Goal: Task Accomplishment & Management: Manage account settings

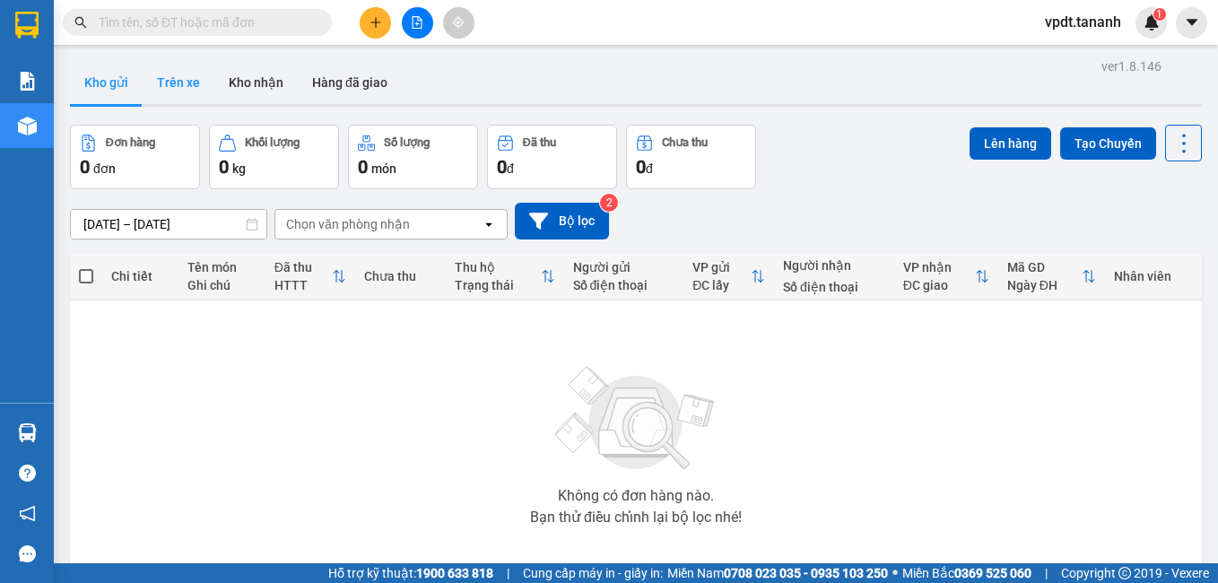
click at [155, 93] on button "Trên xe" at bounding box center [179, 82] width 72 height 43
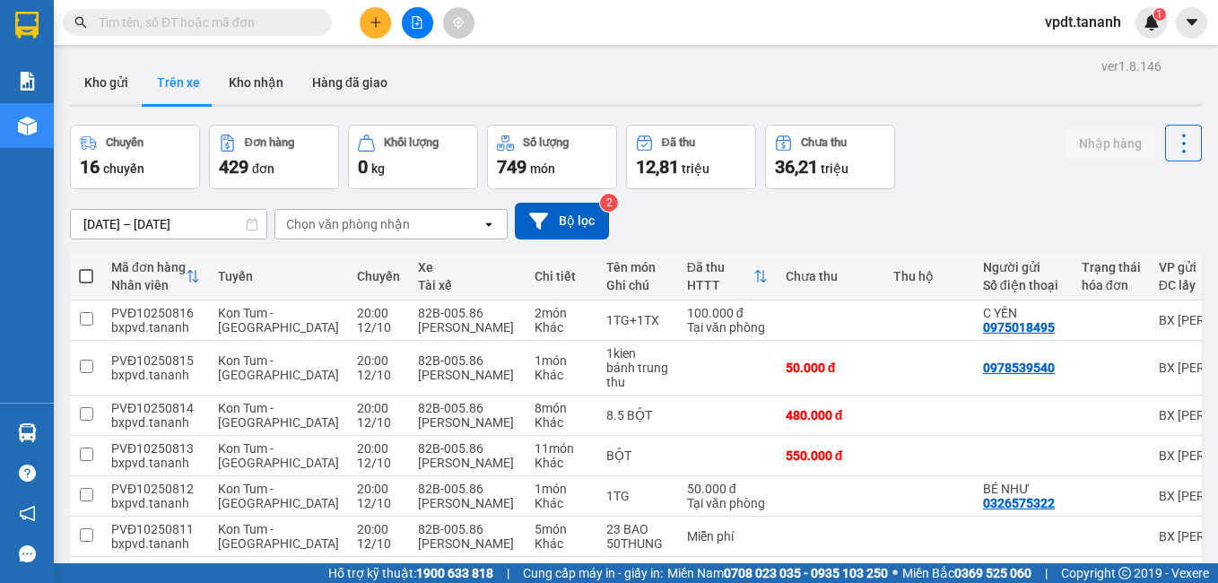
click at [409, 229] on div "Chọn văn phòng nhận" at bounding box center [378, 224] width 206 height 29
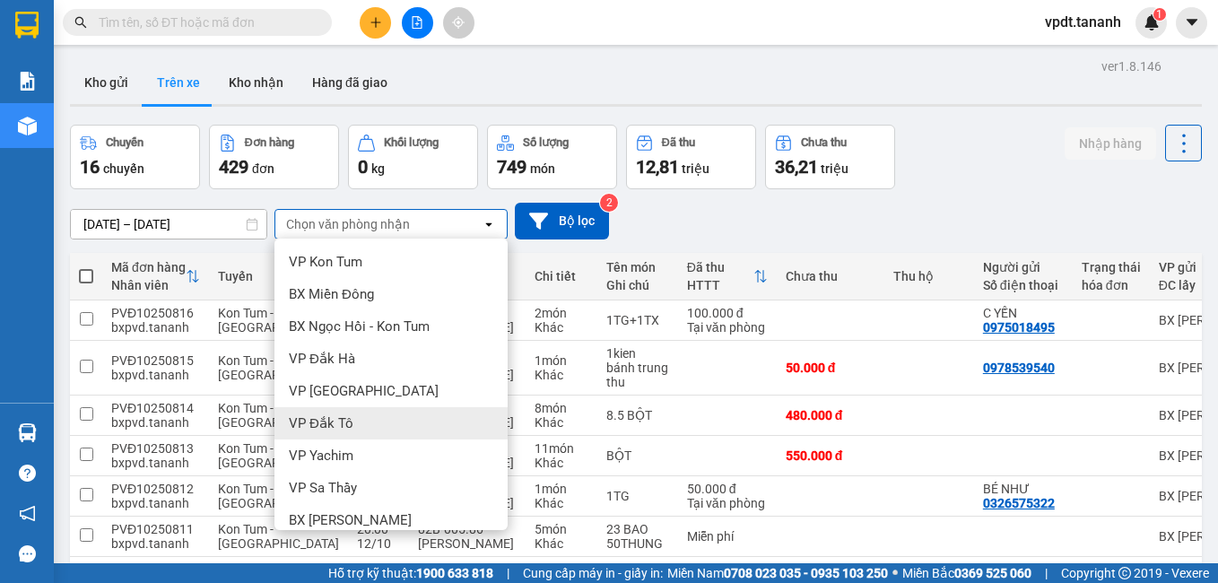
click at [377, 428] on div "VP Đắk Tô" at bounding box center [390, 423] width 233 height 32
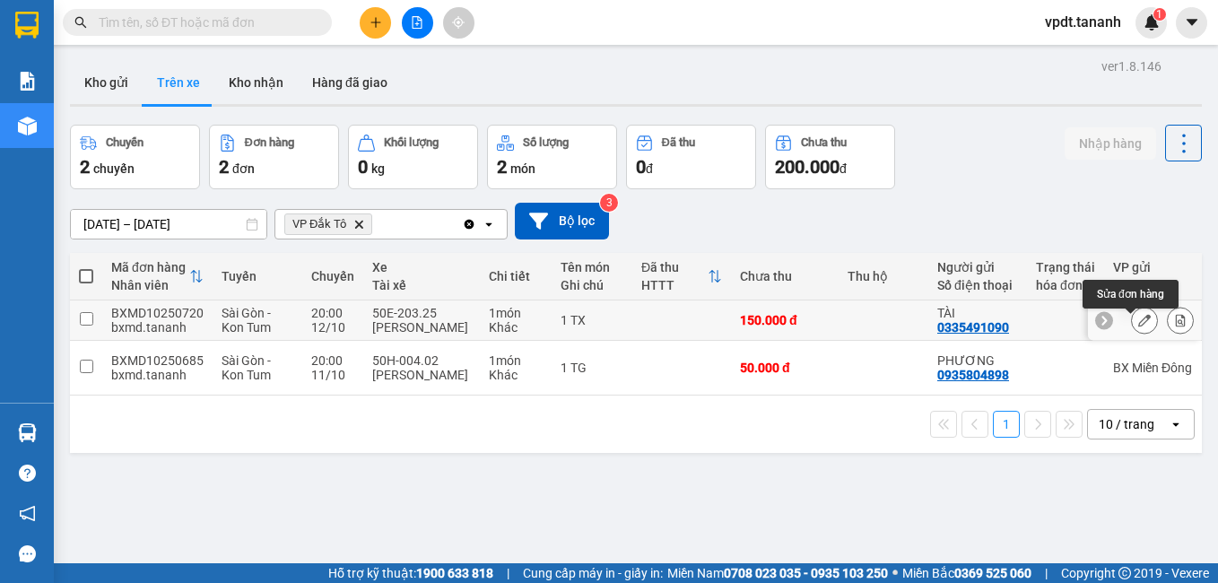
click at [1142, 320] on div at bounding box center [1144, 320] width 27 height 27
click at [1138, 324] on icon at bounding box center [1144, 320] width 13 height 13
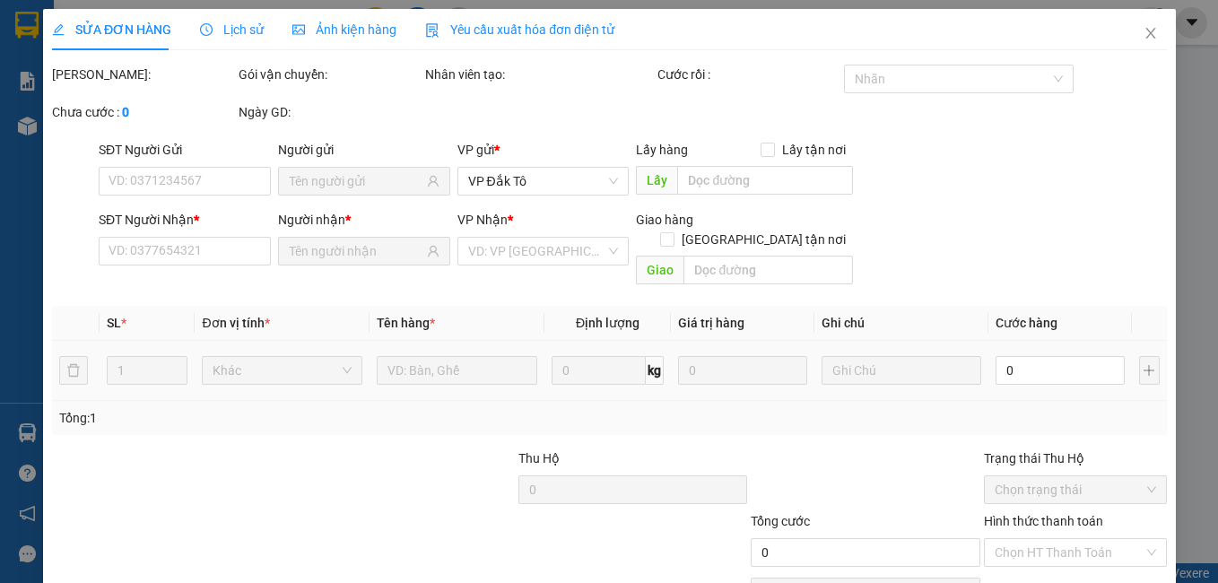
type input "0335491090"
type input "TÀI"
type input "0344972768"
type input "LÊ PHÚC"
type input "150.000"
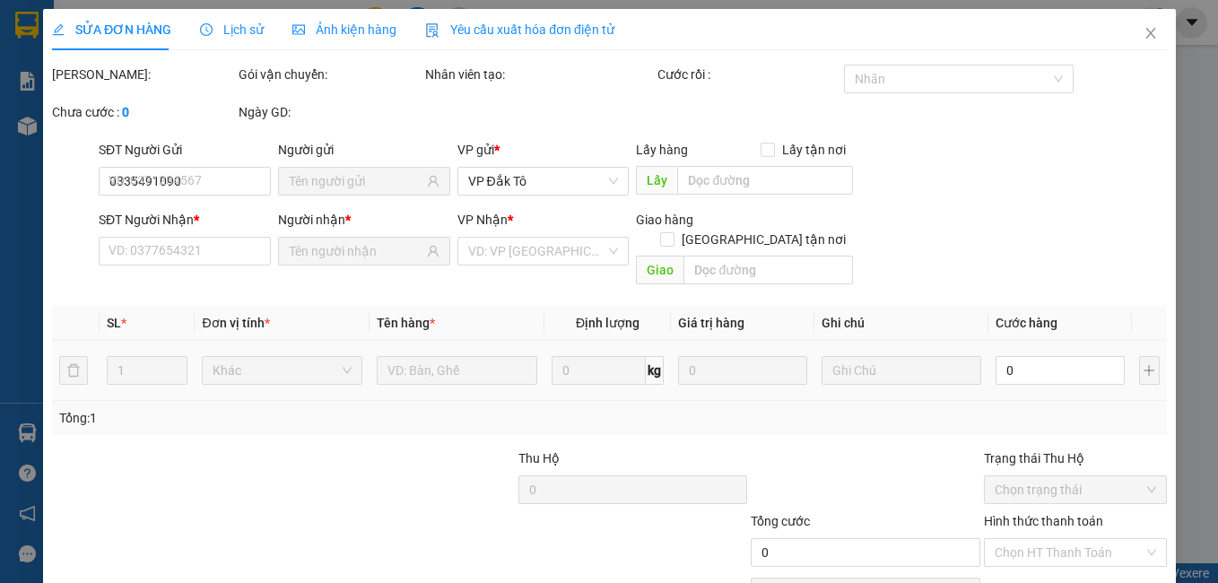
type input "150.000"
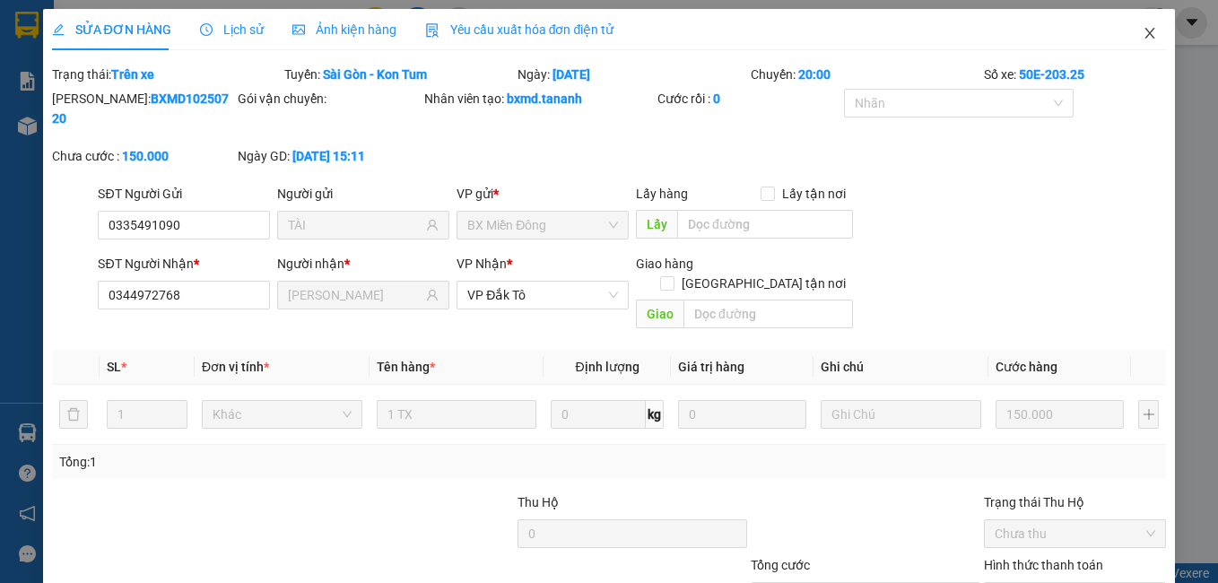
click at [1147, 22] on span "Close" at bounding box center [1150, 34] width 50 height 50
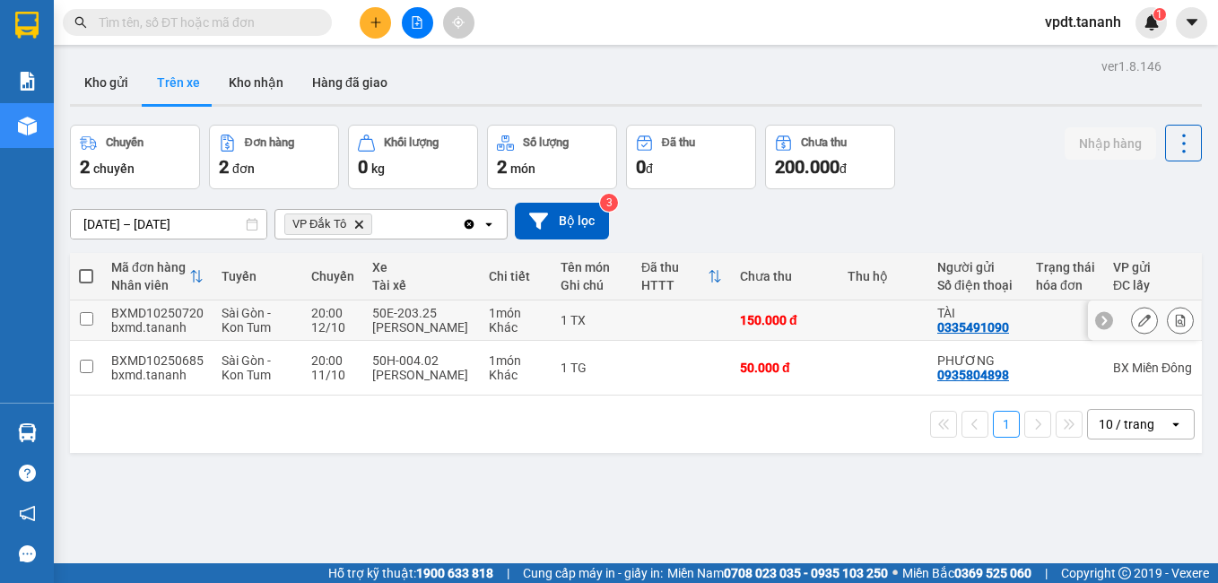
click at [871, 325] on td at bounding box center [884, 320] width 90 height 40
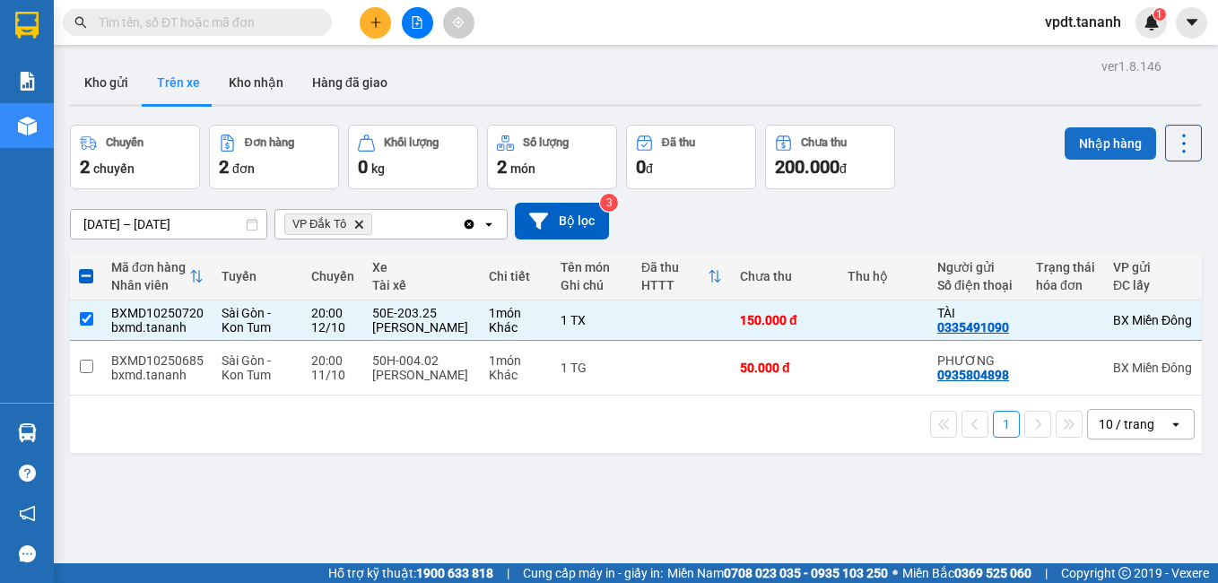
click at [1114, 139] on button "Nhập hàng" at bounding box center [1110, 143] width 91 height 32
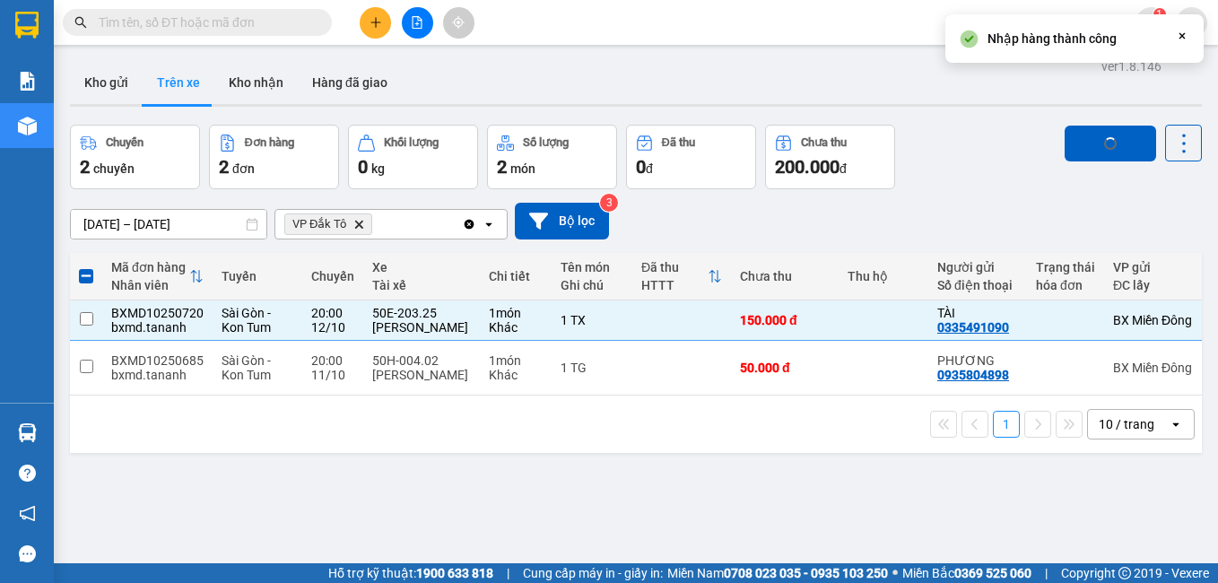
checkbox input "false"
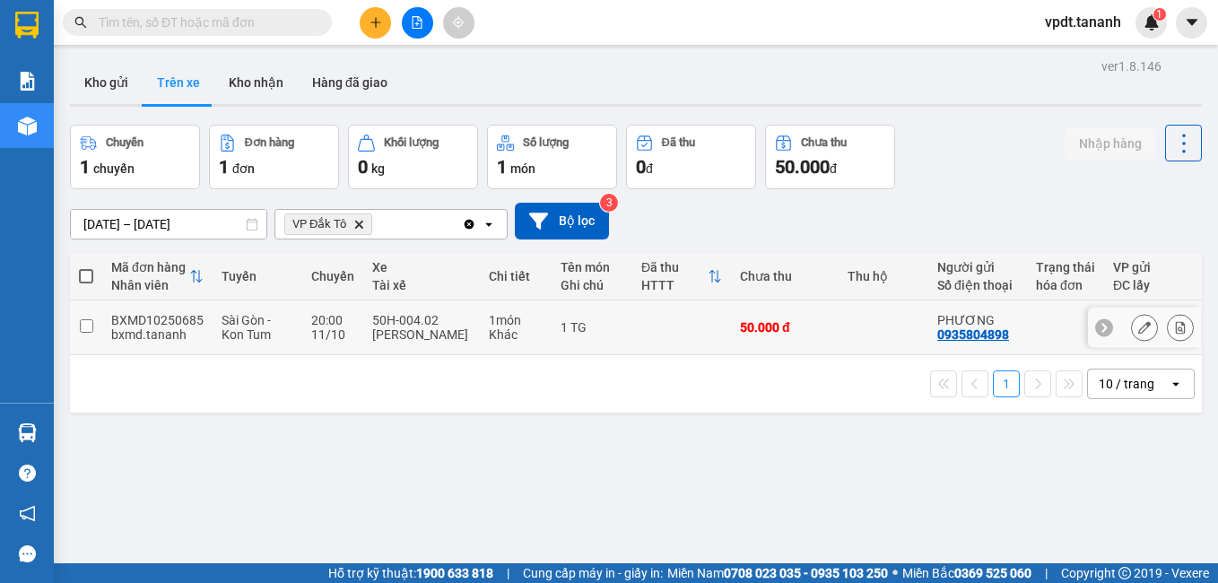
click at [1138, 323] on icon at bounding box center [1144, 327] width 13 height 13
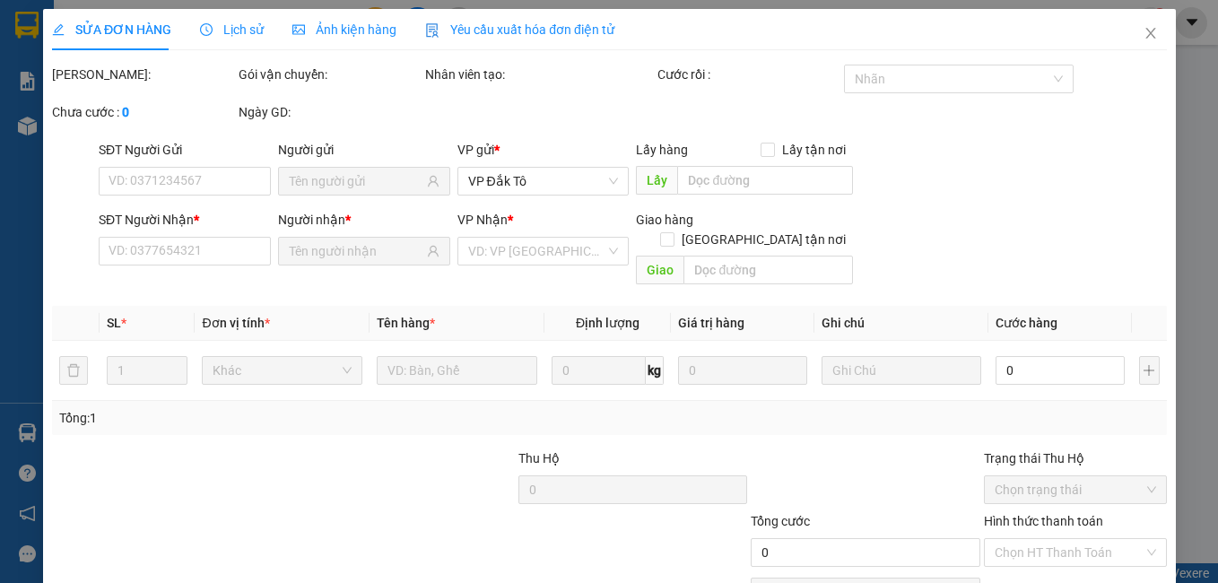
type input "0935804898"
type input "PHƯƠNG"
type input "0905794232"
type input "NGUYỄN THỊ THU"
type input "50.000"
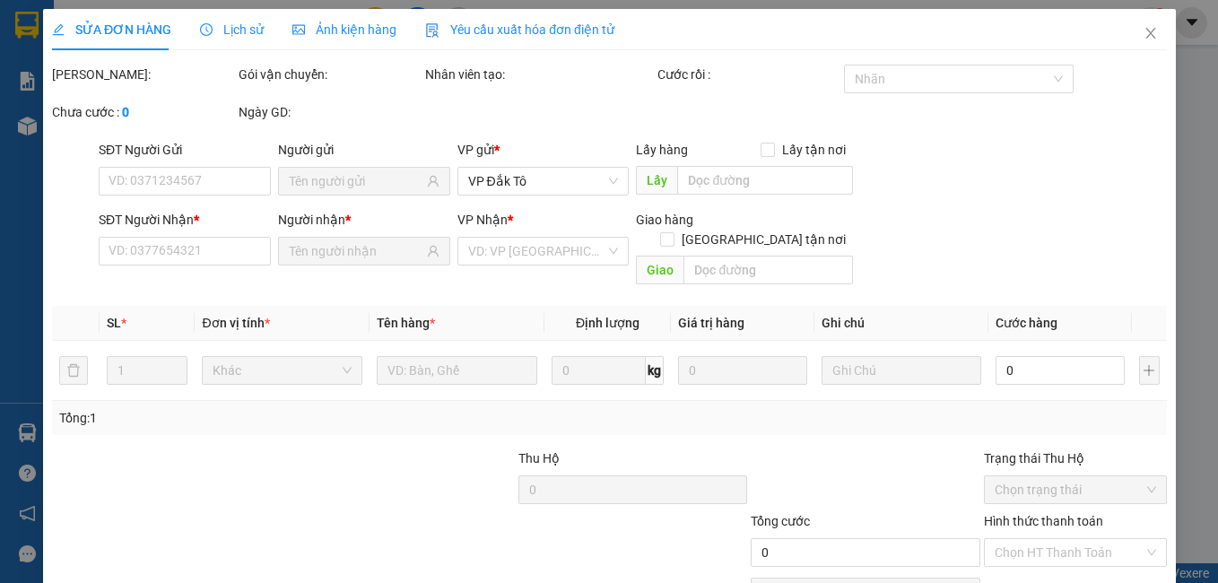
type input "50.000"
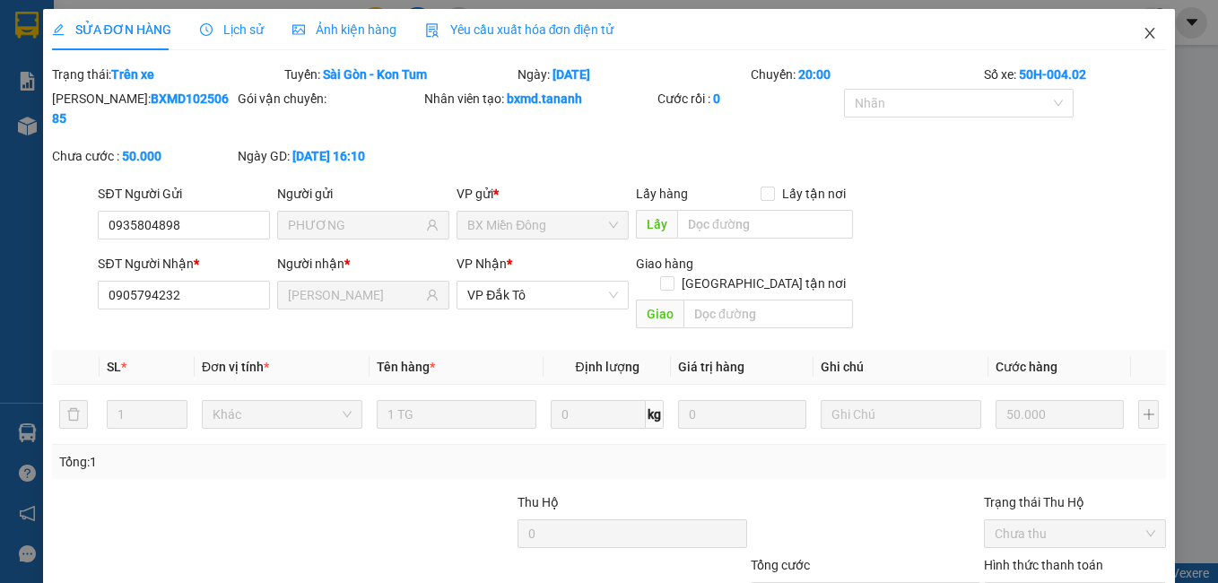
click at [1143, 36] on icon "close" at bounding box center [1150, 33] width 14 height 14
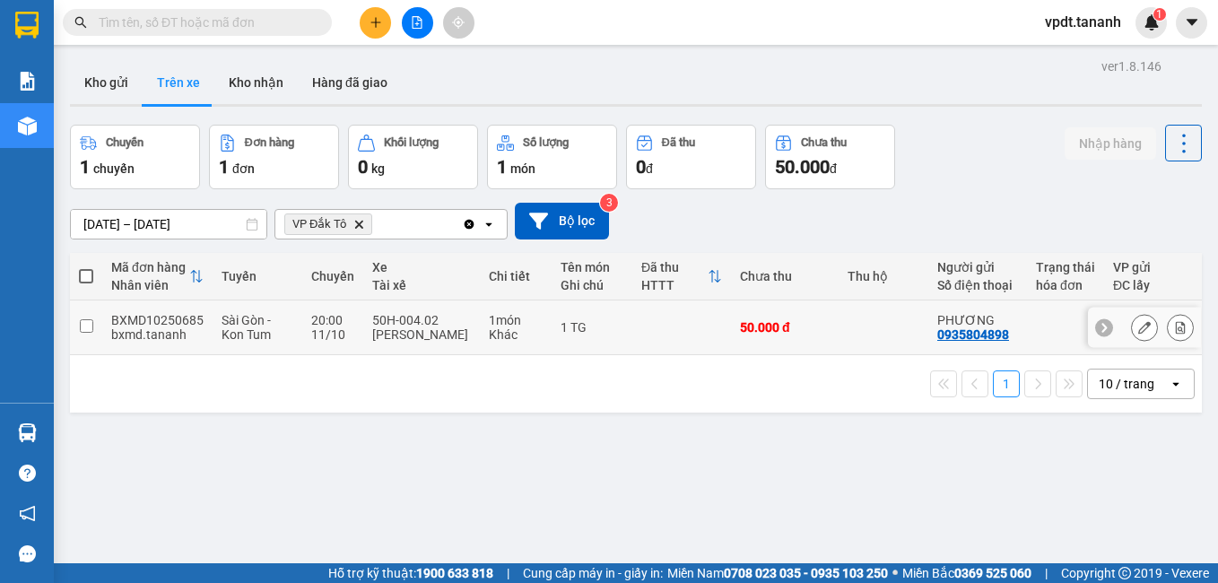
click at [867, 336] on td at bounding box center [884, 327] width 90 height 55
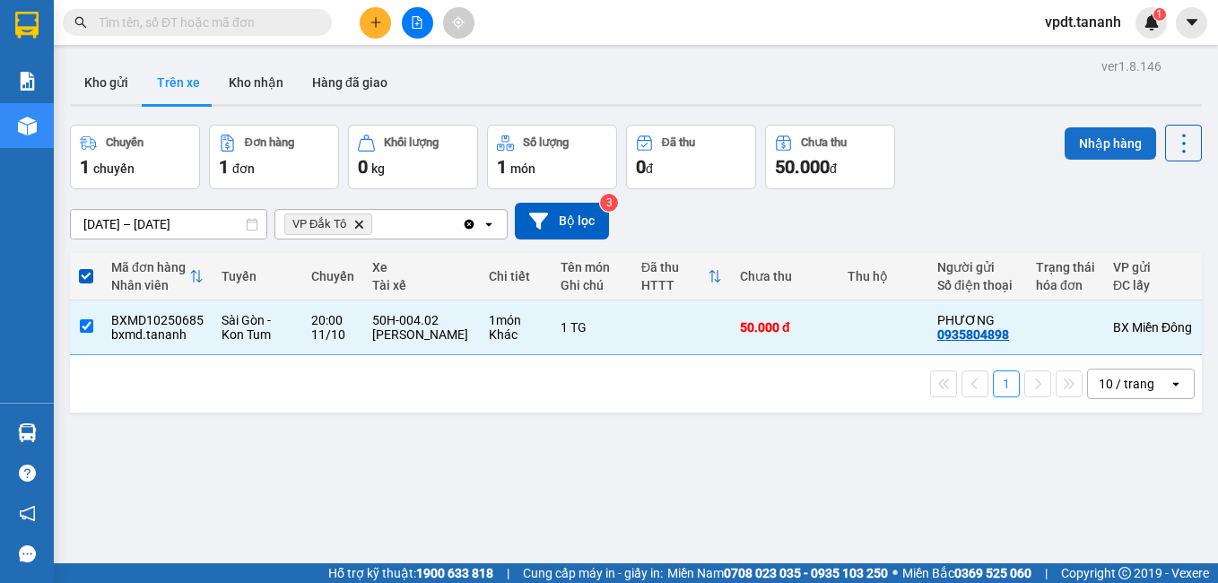
click at [1098, 152] on button "Nhập hàng" at bounding box center [1110, 143] width 91 height 32
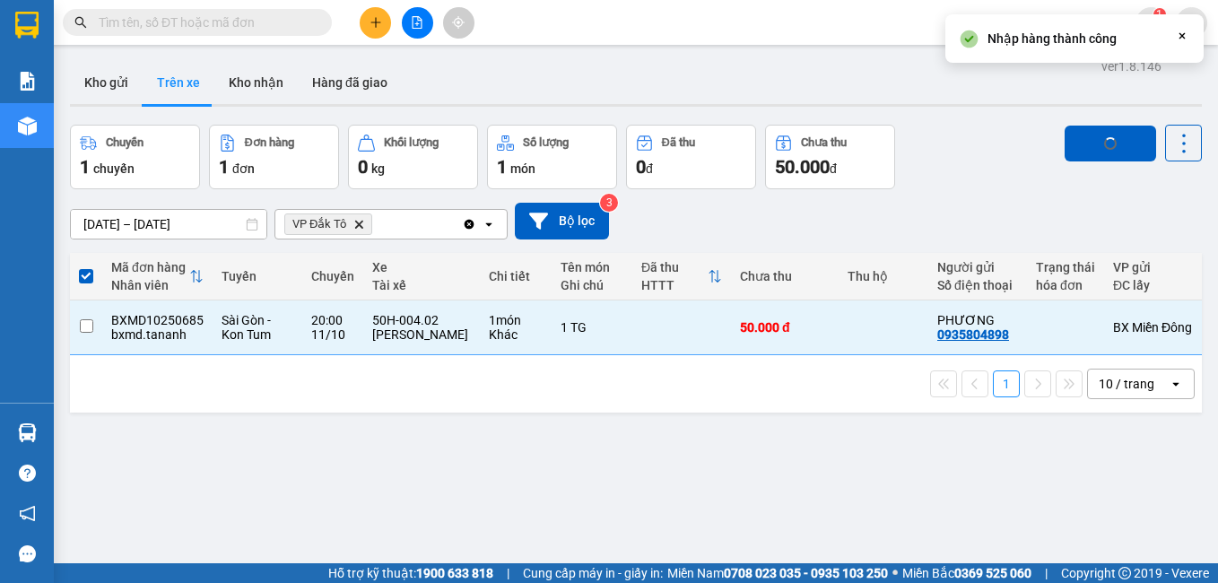
checkbox input "false"
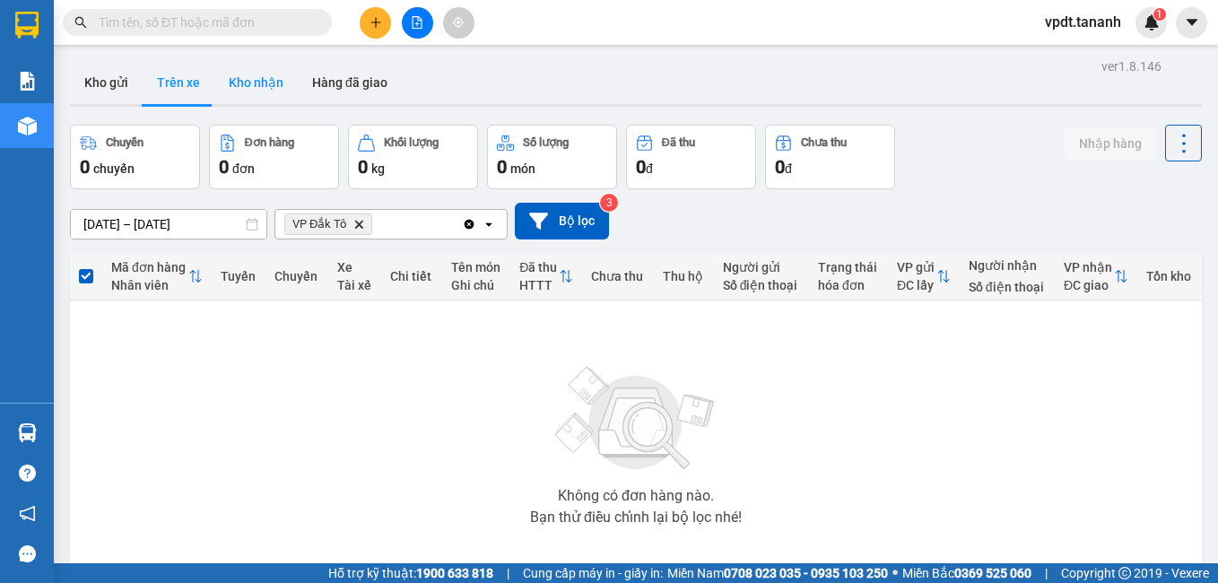
click at [258, 77] on button "Kho nhận" at bounding box center [255, 82] width 83 height 43
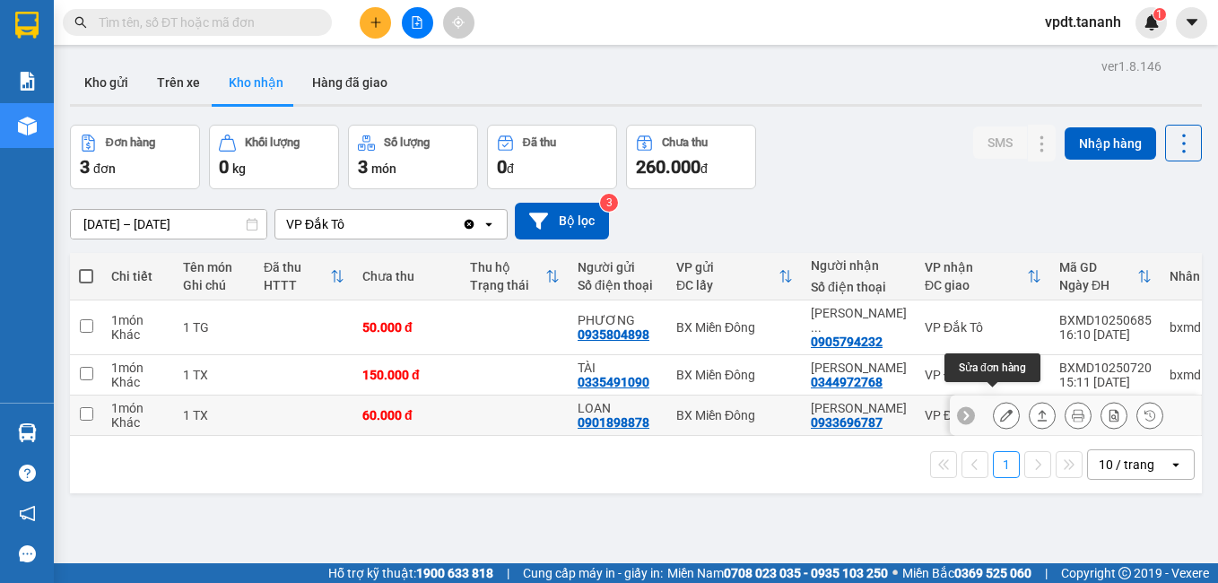
click at [1000, 409] on icon at bounding box center [1006, 415] width 13 height 13
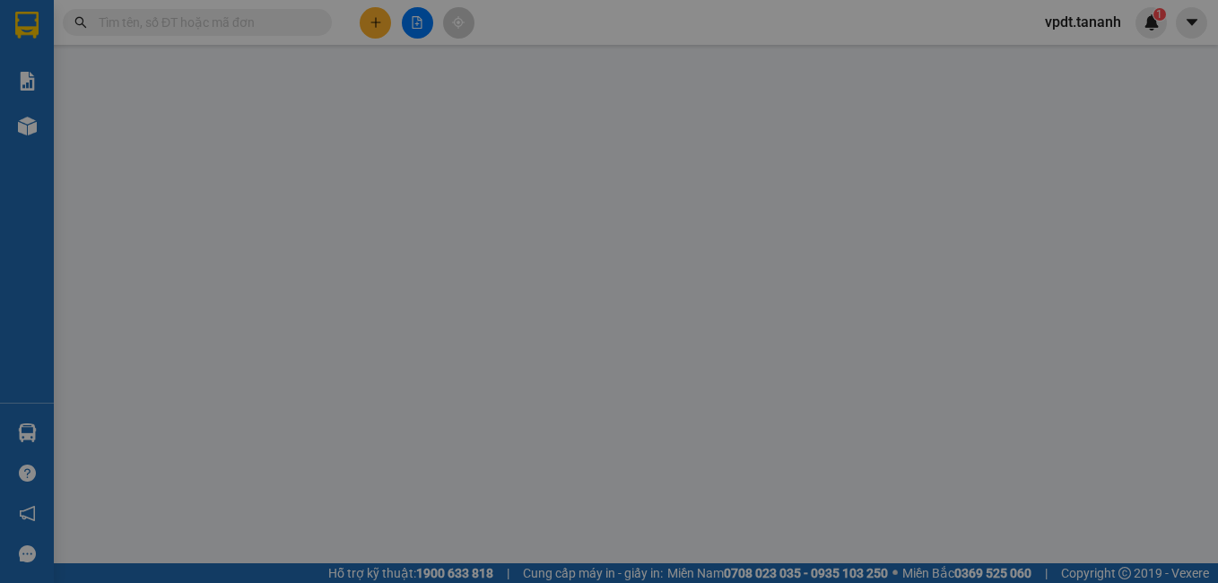
type input "0901898878"
type input "LOAN"
type input "0933696787"
type input "NGUYỄN VY"
type input "60.000"
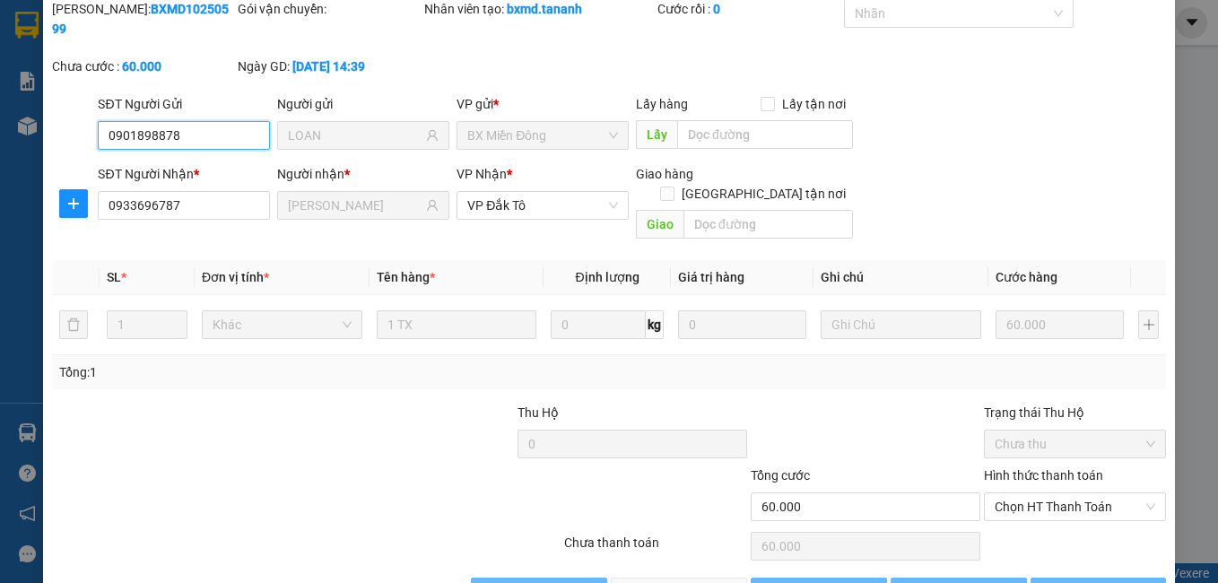
scroll to position [84, 0]
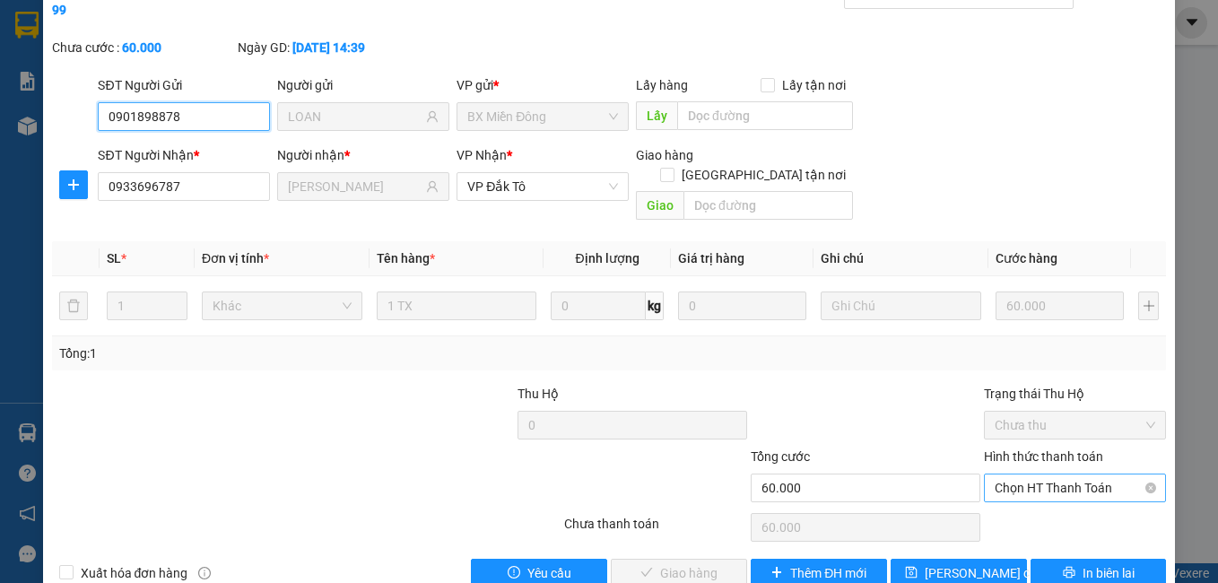
click at [1059, 474] on span "Chọn HT Thanh Toán" at bounding box center [1075, 487] width 161 height 27
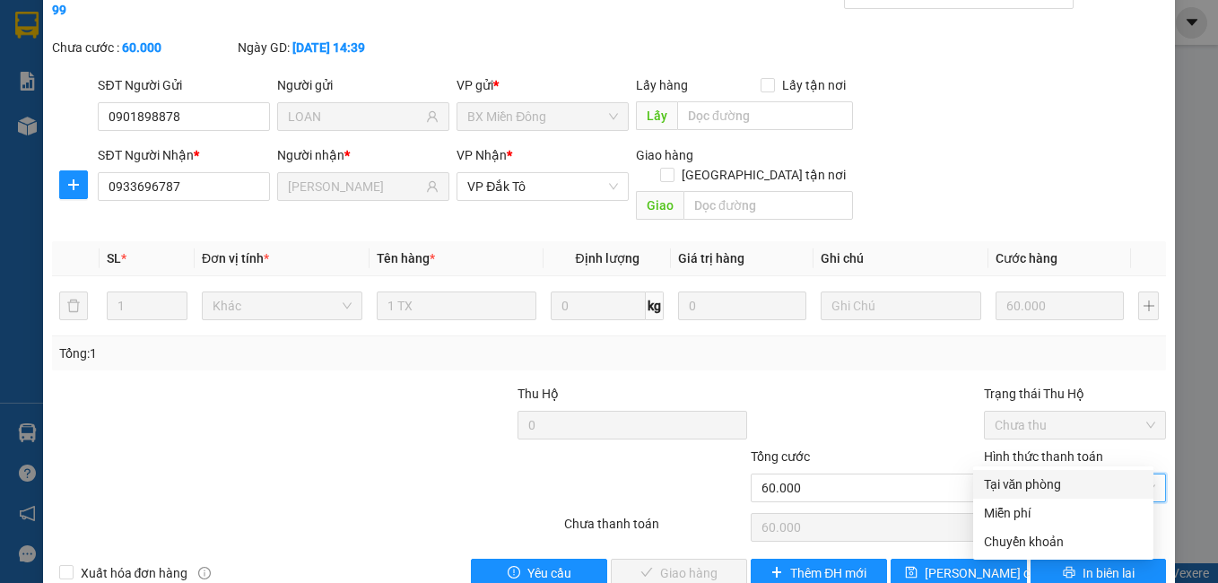
click at [1055, 483] on div "Tại văn phòng" at bounding box center [1063, 484] width 159 height 20
type input "0"
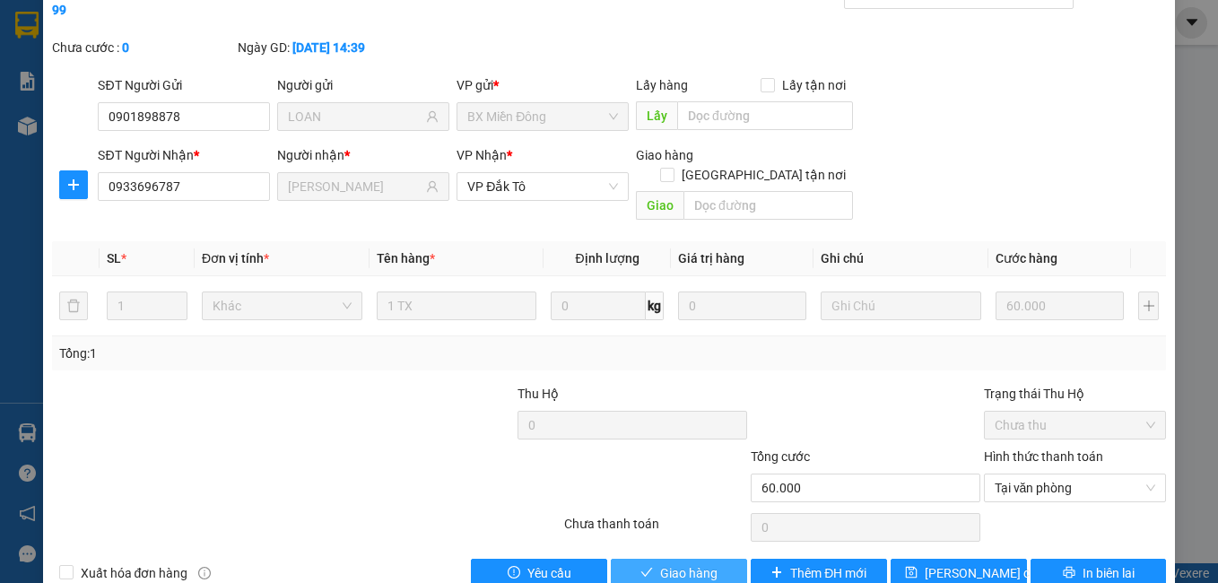
click at [666, 563] on span "Giao hàng" at bounding box center [688, 573] width 57 height 20
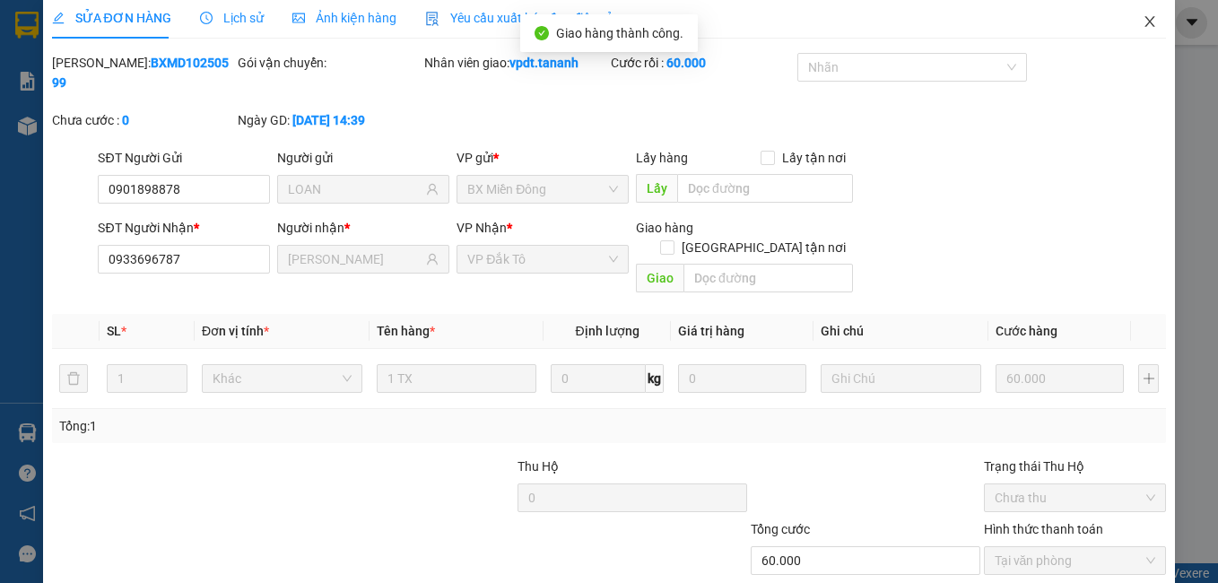
scroll to position [0, 0]
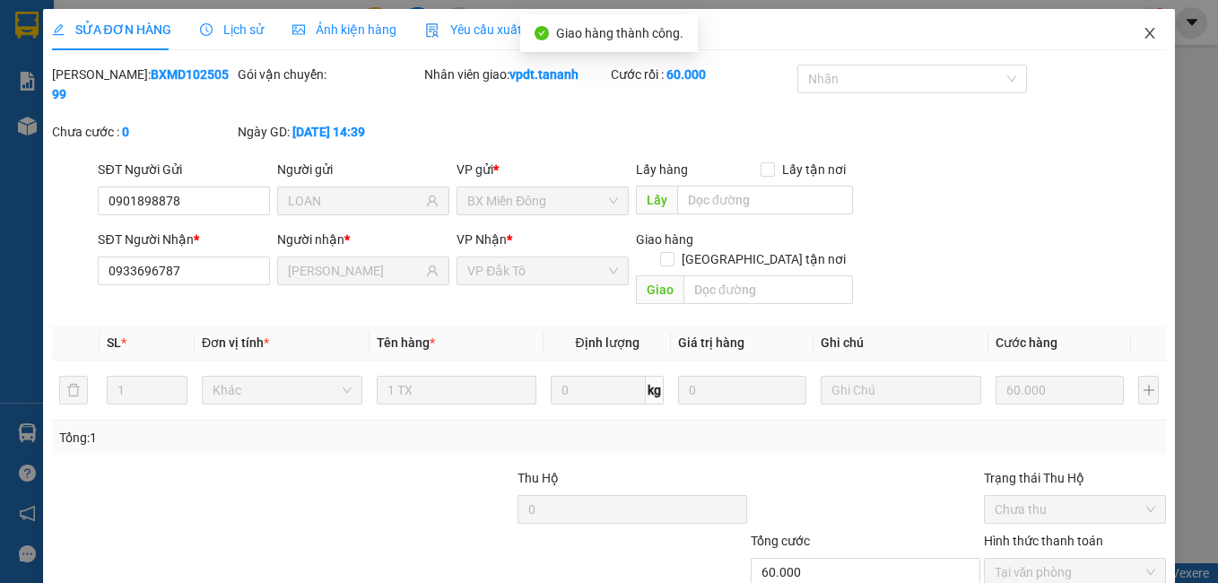
click at [1143, 32] on icon "close" at bounding box center [1150, 33] width 14 height 14
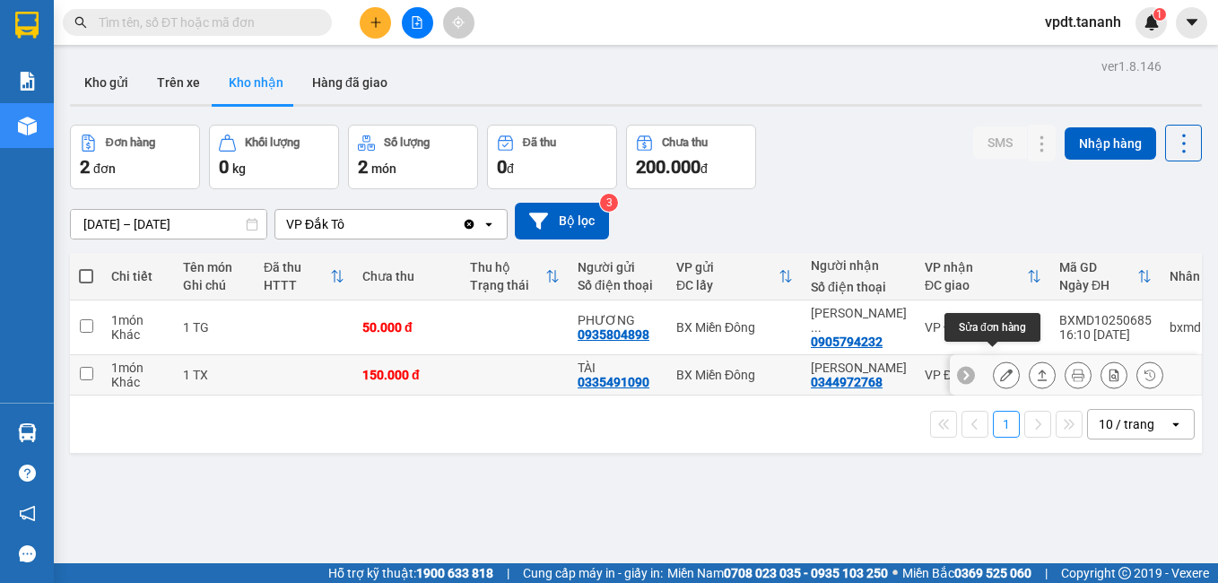
click at [1000, 369] on icon at bounding box center [1006, 375] width 13 height 13
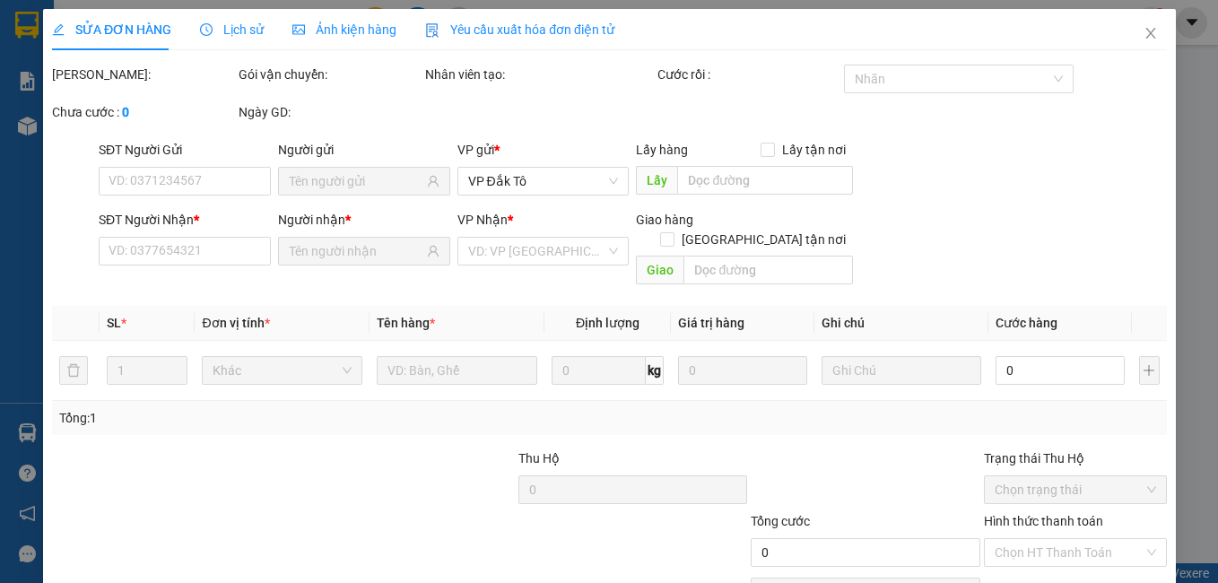
type input "0335491090"
type input "TÀI"
type input "0344972768"
type input "LÊ PHÚC"
type input "150.000"
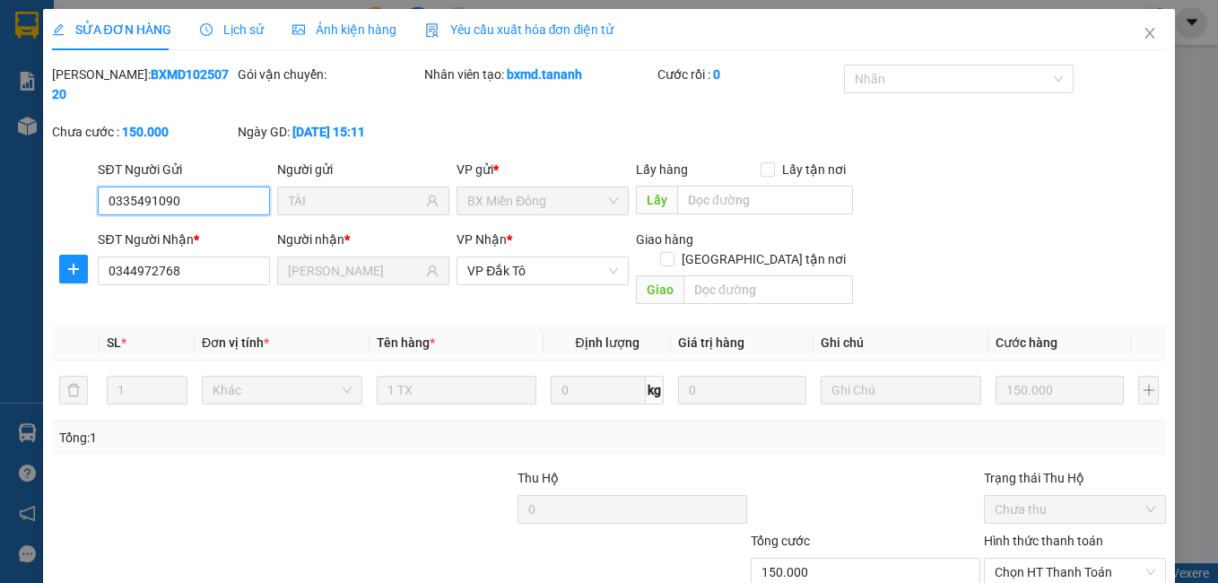
scroll to position [84, 0]
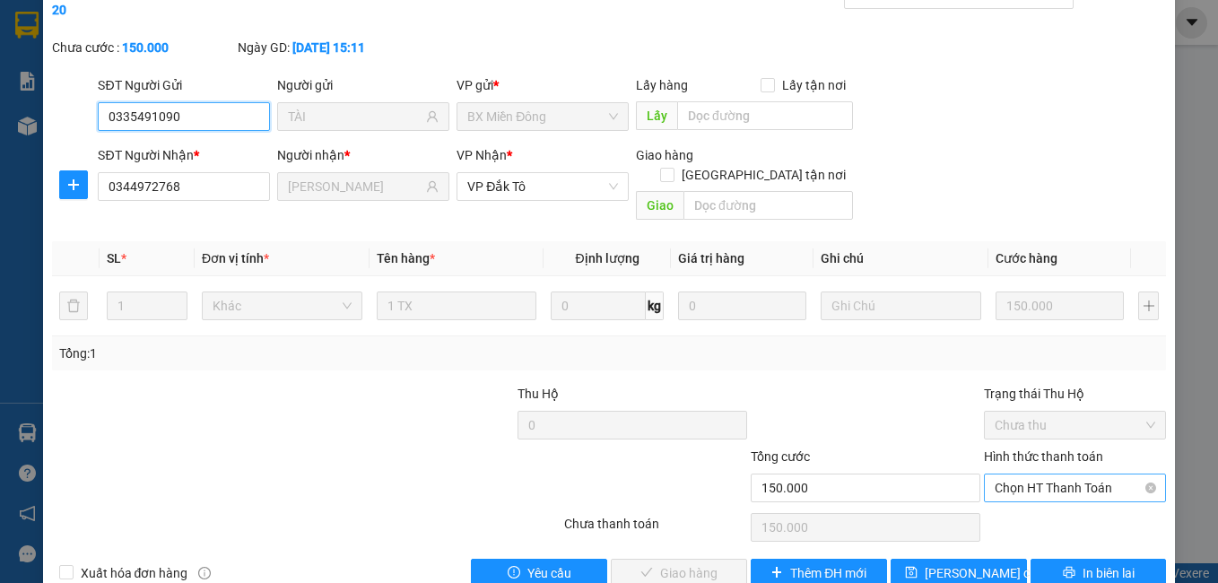
click at [1073, 474] on span "Chọn HT Thanh Toán" at bounding box center [1075, 487] width 161 height 27
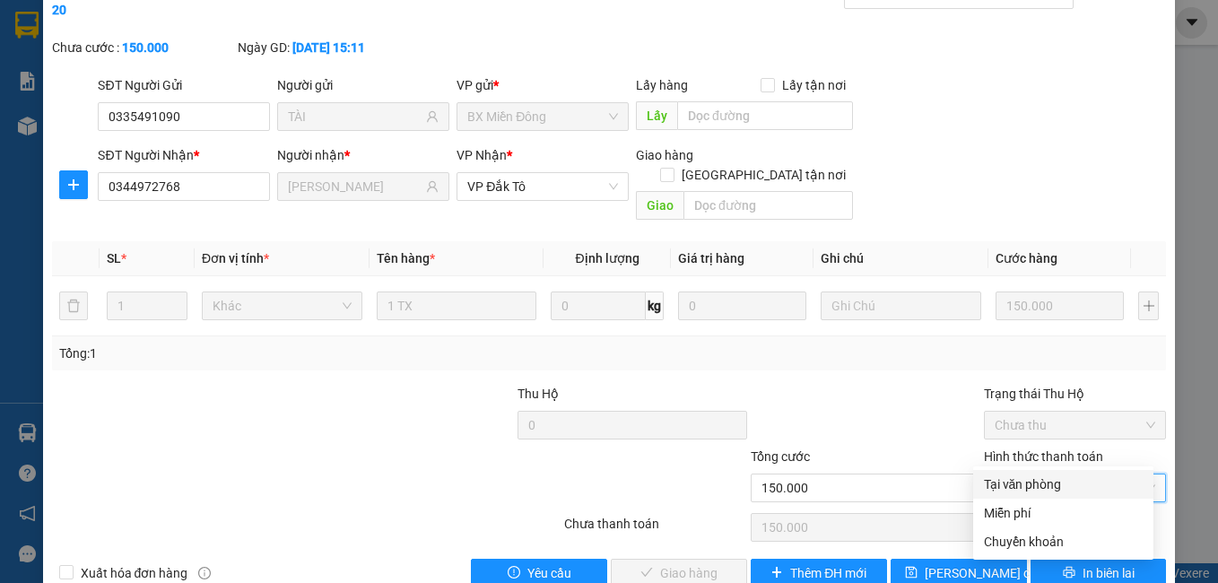
click at [1058, 485] on div "Tại văn phòng" at bounding box center [1063, 484] width 159 height 20
type input "0"
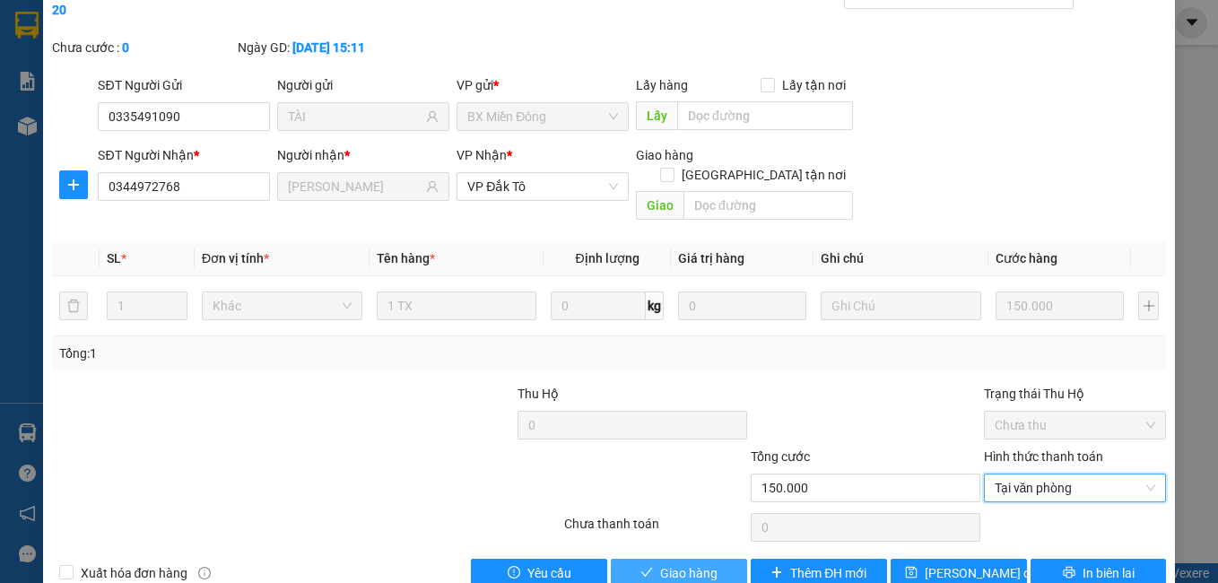
click at [660, 563] on span "Giao hàng" at bounding box center [688, 573] width 57 height 20
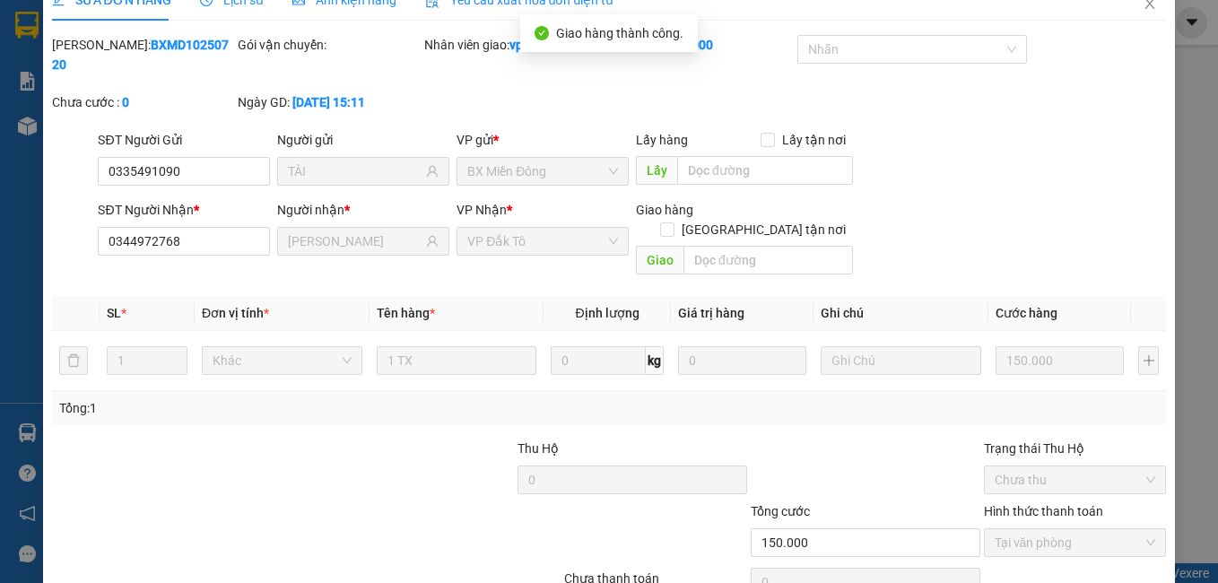
scroll to position [0, 0]
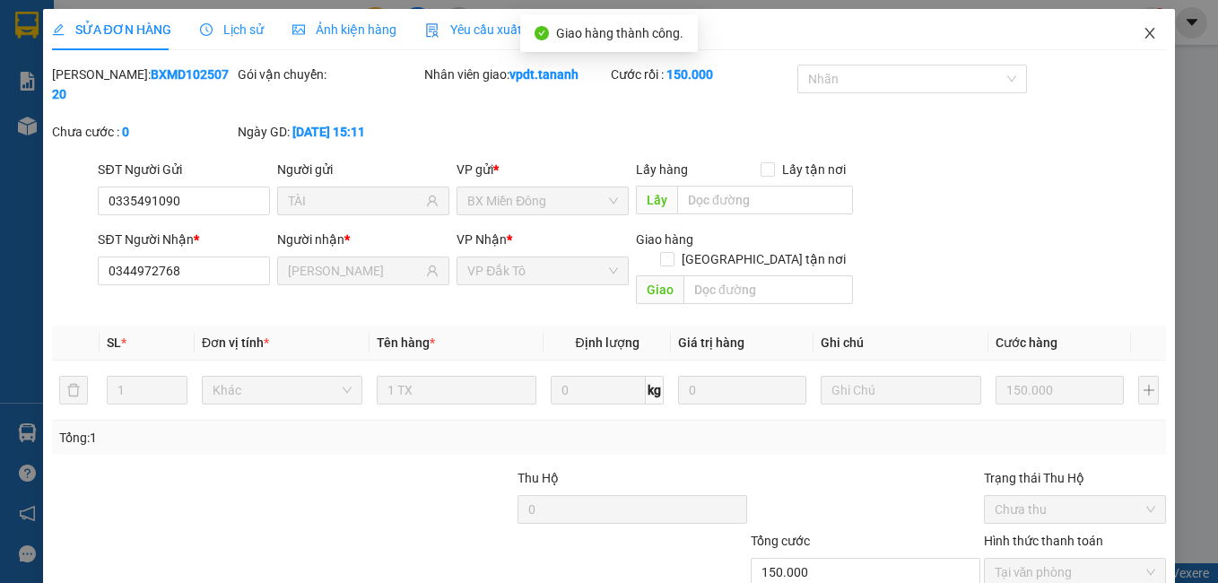
click at [1144, 38] on icon "close" at bounding box center [1150, 33] width 14 height 14
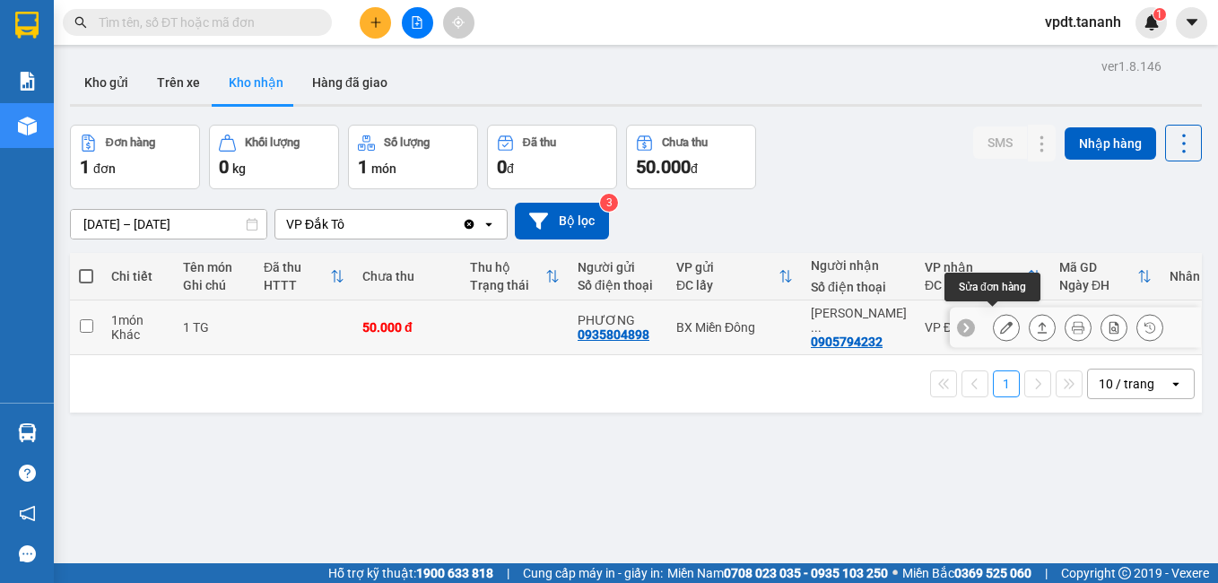
click at [1000, 321] on icon at bounding box center [1006, 327] width 13 height 13
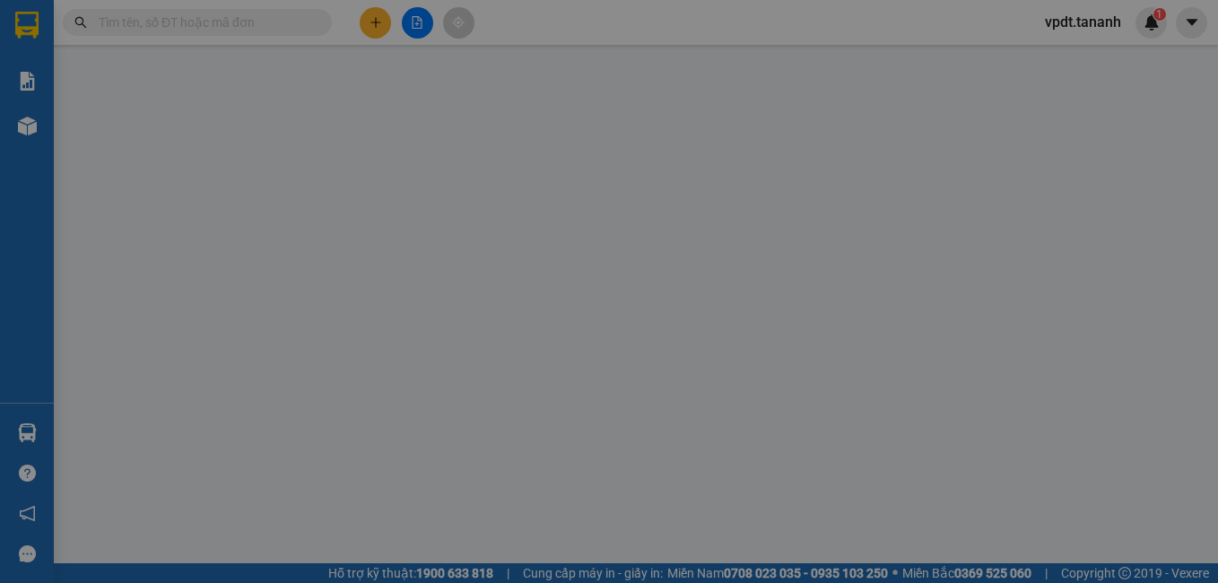
type input "0935804898"
type input "PHƯƠNG"
type input "0905794232"
type input "NGUYỄN THỊ THU"
type input "50.000"
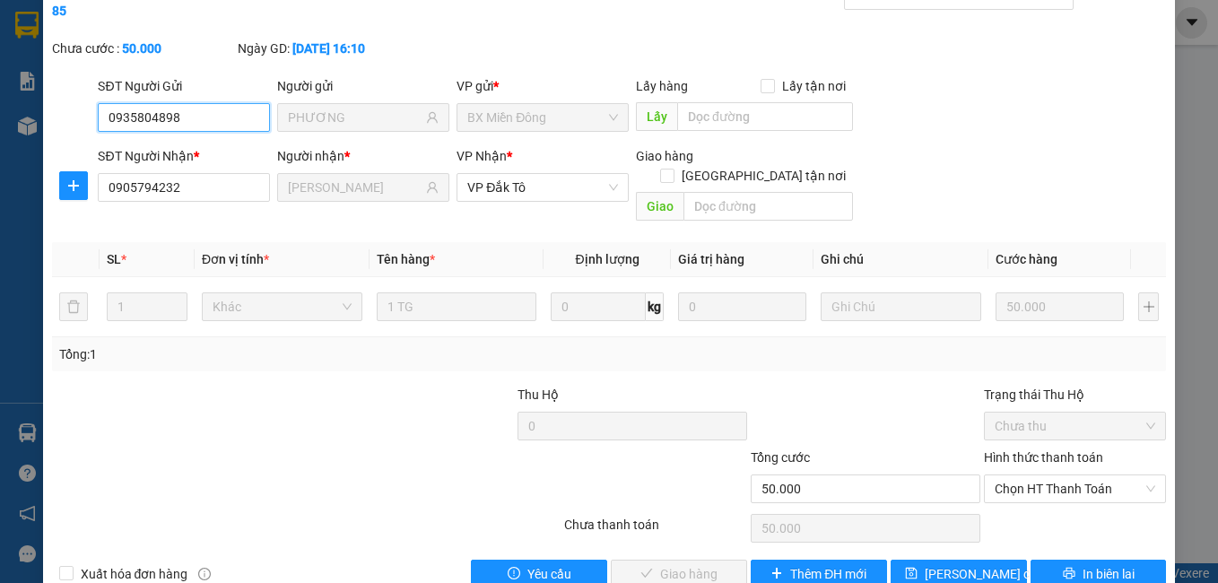
scroll to position [84, 0]
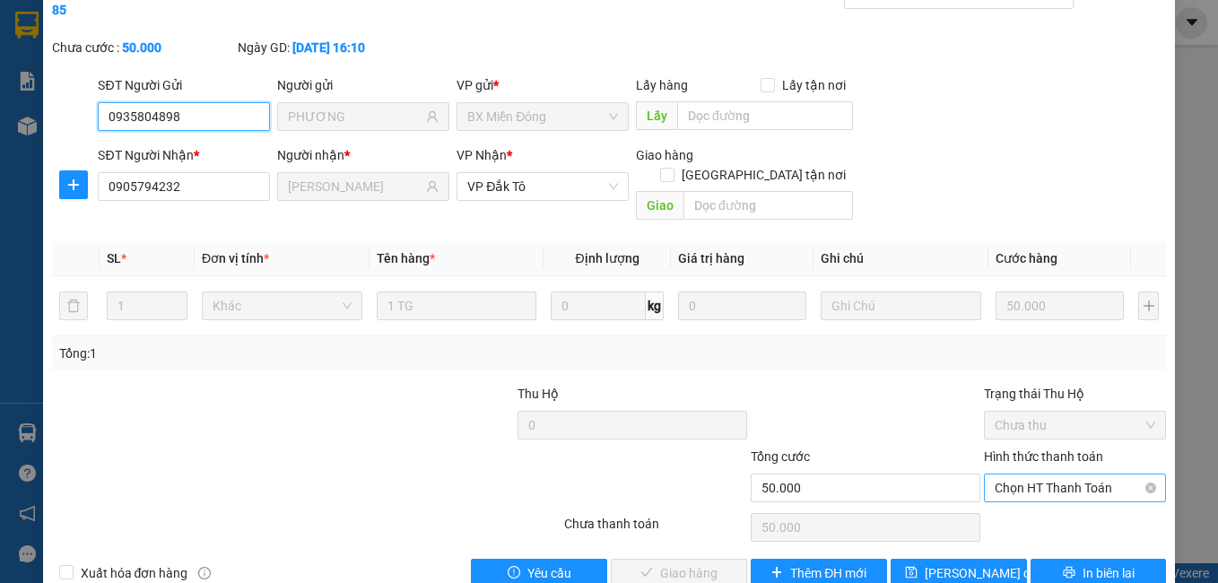
click at [1045, 474] on span "Chọn HT Thanh Toán" at bounding box center [1075, 487] width 161 height 27
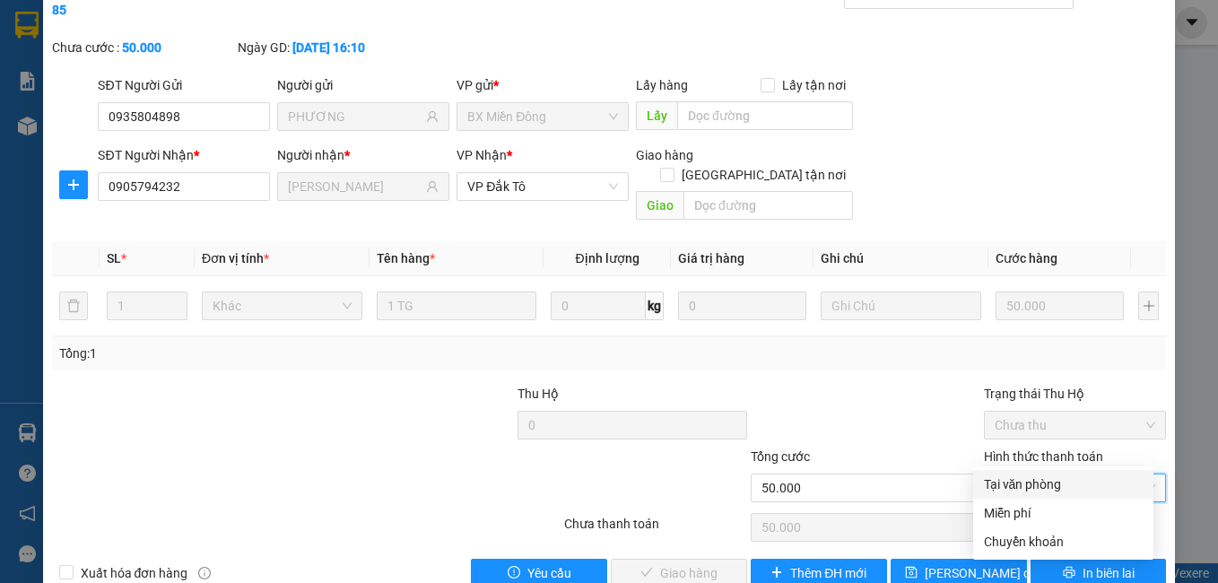
click at [1037, 483] on div "Tại văn phòng" at bounding box center [1063, 484] width 159 height 20
type input "0"
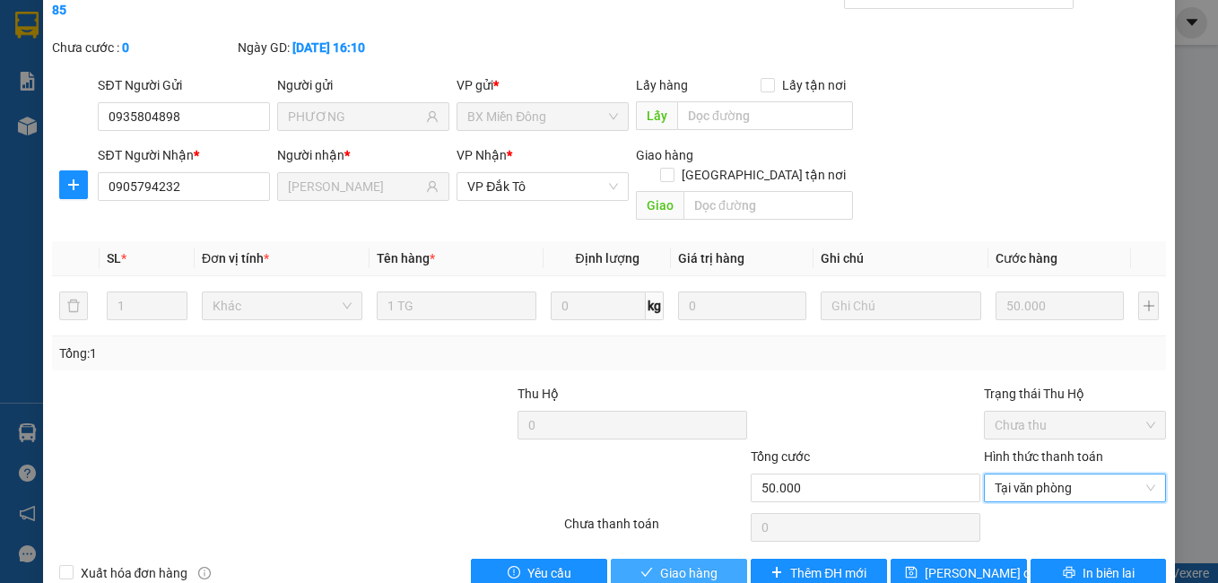
click at [664, 563] on span "Giao hàng" at bounding box center [688, 573] width 57 height 20
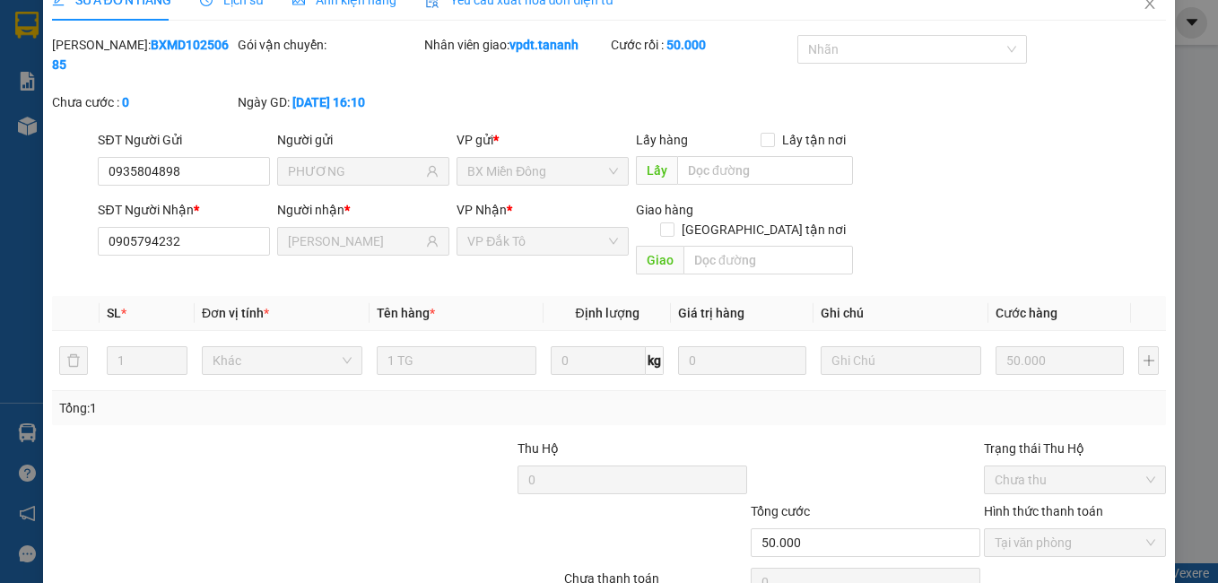
scroll to position [0, 0]
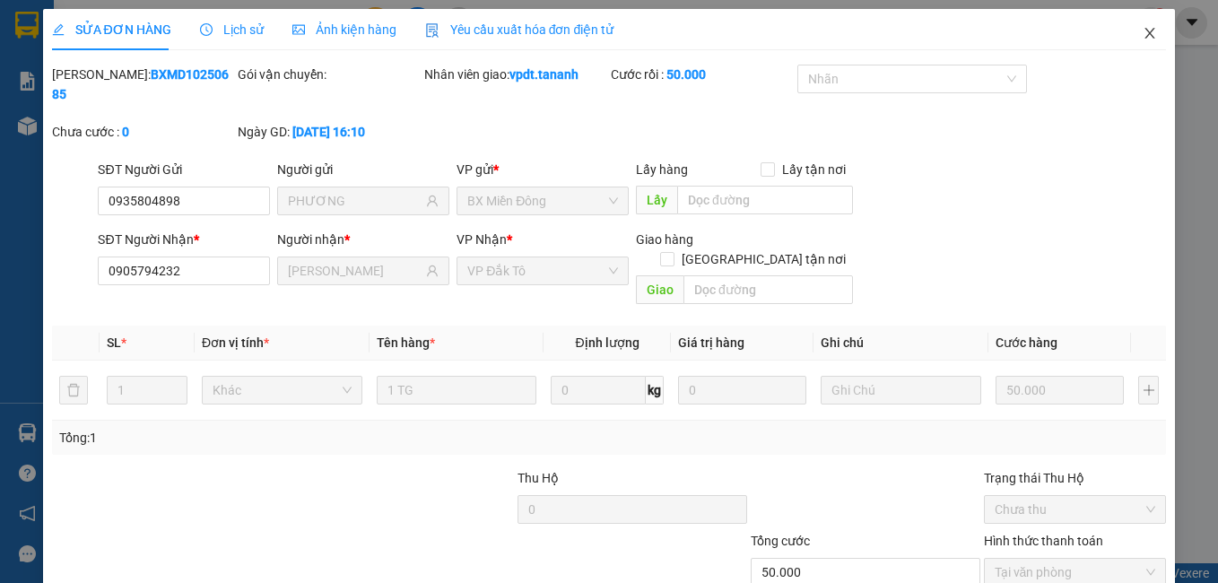
click at [1143, 37] on icon "close" at bounding box center [1150, 33] width 14 height 14
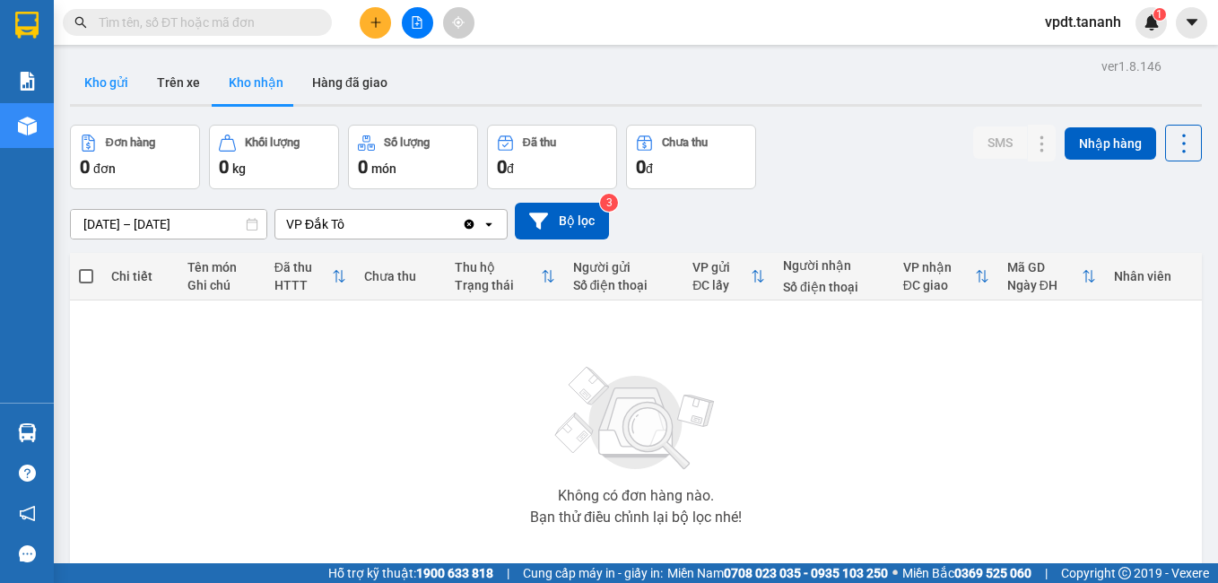
click at [98, 84] on button "Kho gửi" at bounding box center [106, 82] width 73 height 43
